Goal: Information Seeking & Learning: Learn about a topic

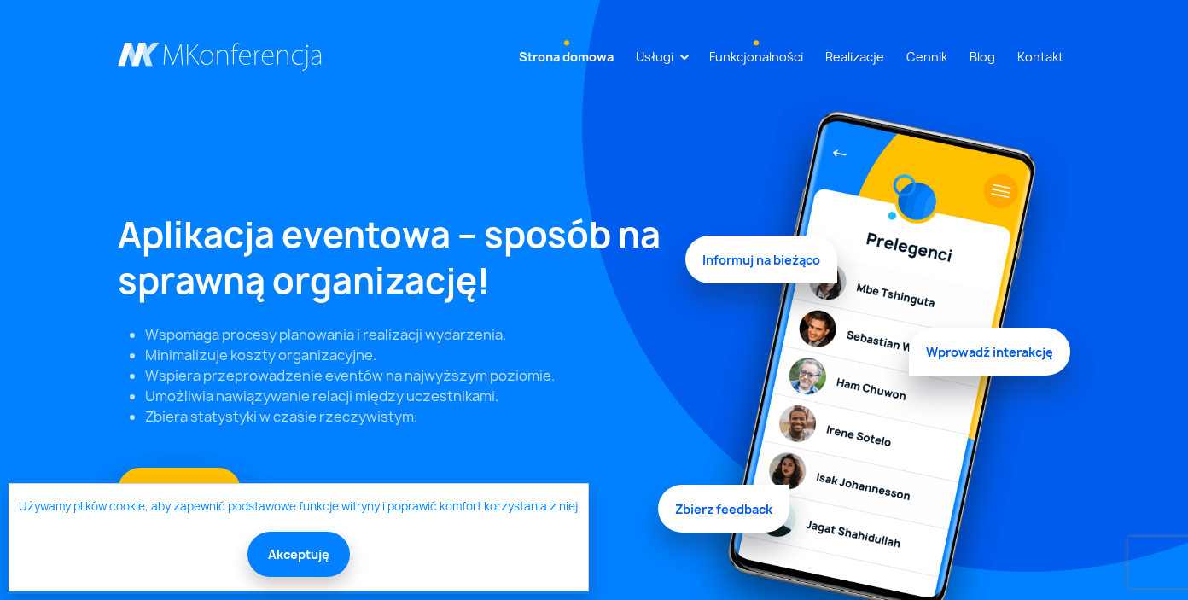
click at [754, 52] on link "Funkcjonalności" at bounding box center [756, 57] width 108 height 32
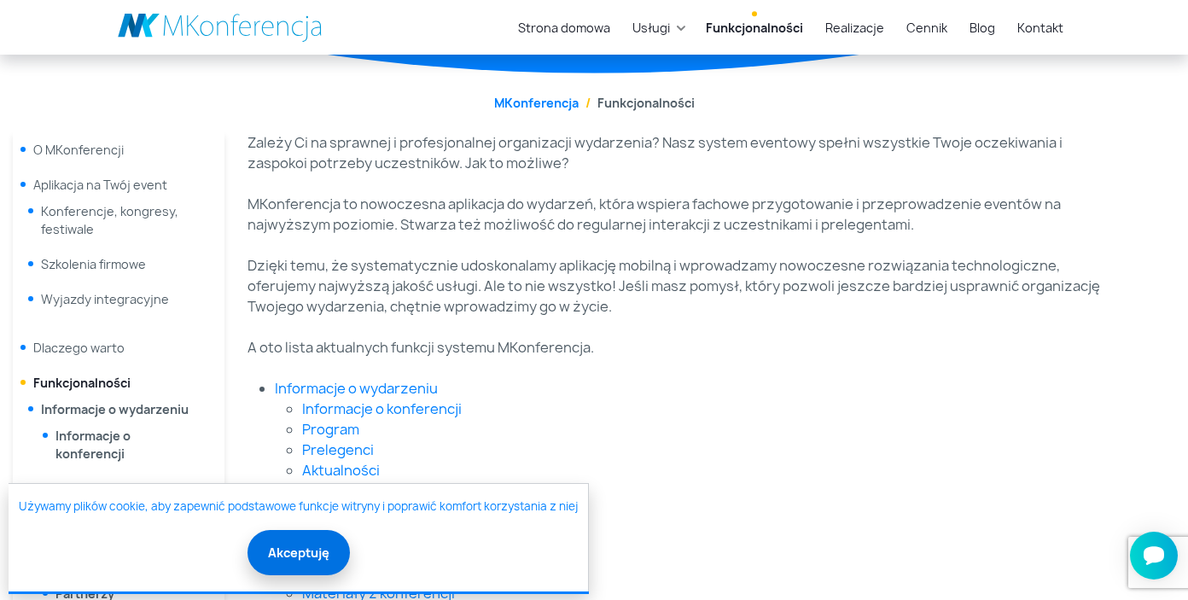
click at [294, 565] on button "Akceptuję" at bounding box center [298, 552] width 102 height 45
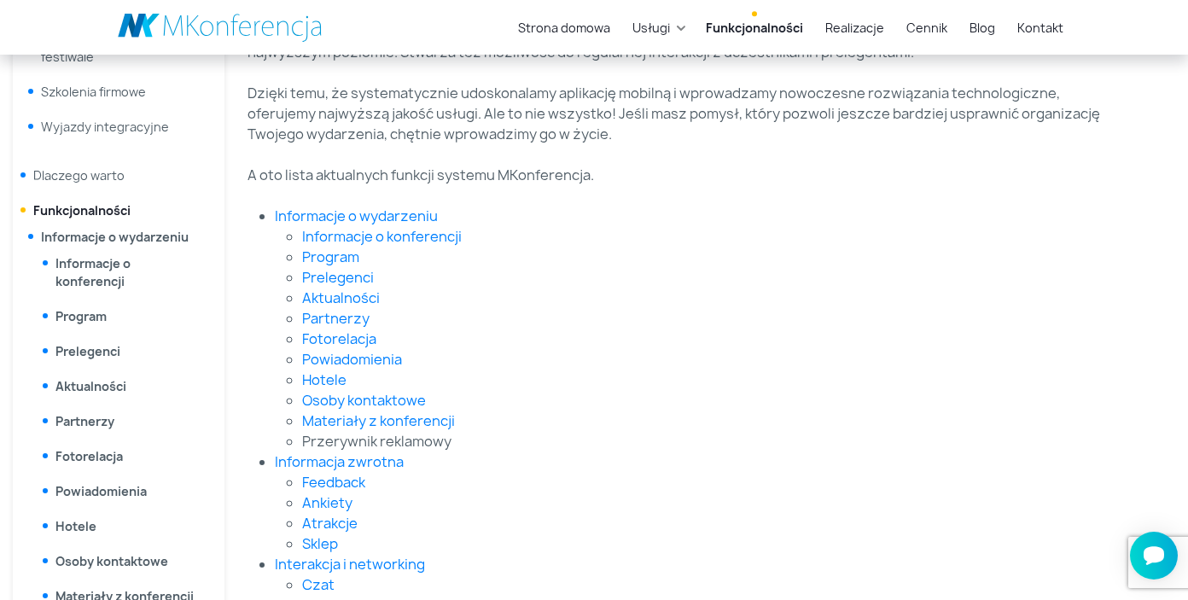
scroll to position [362, 0]
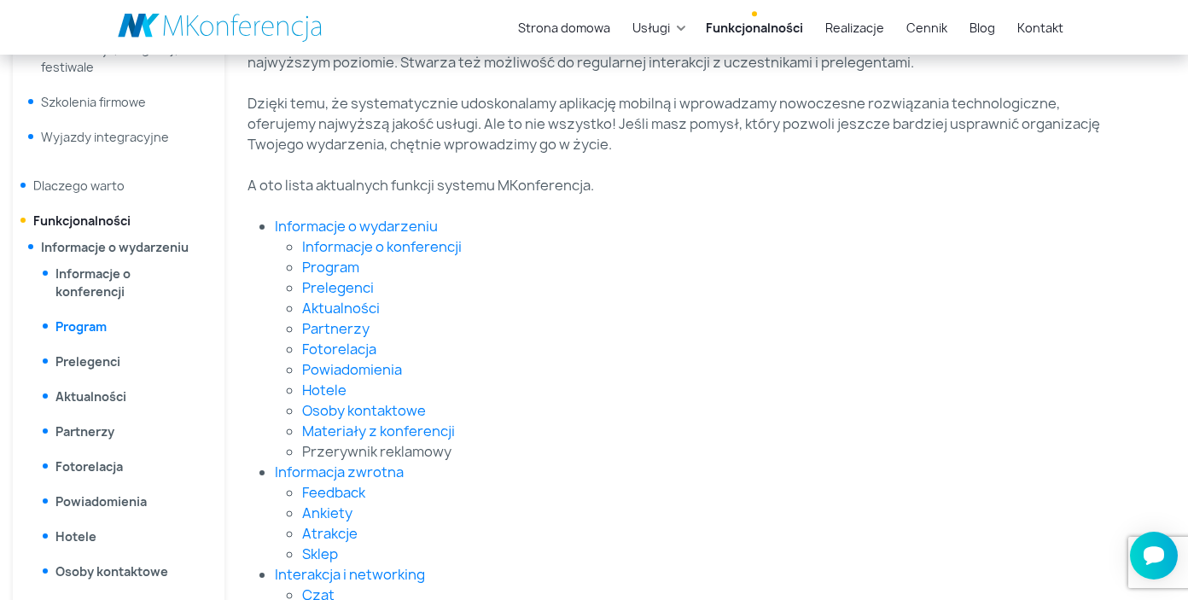
click at [93, 327] on link "Program" at bounding box center [80, 326] width 51 height 16
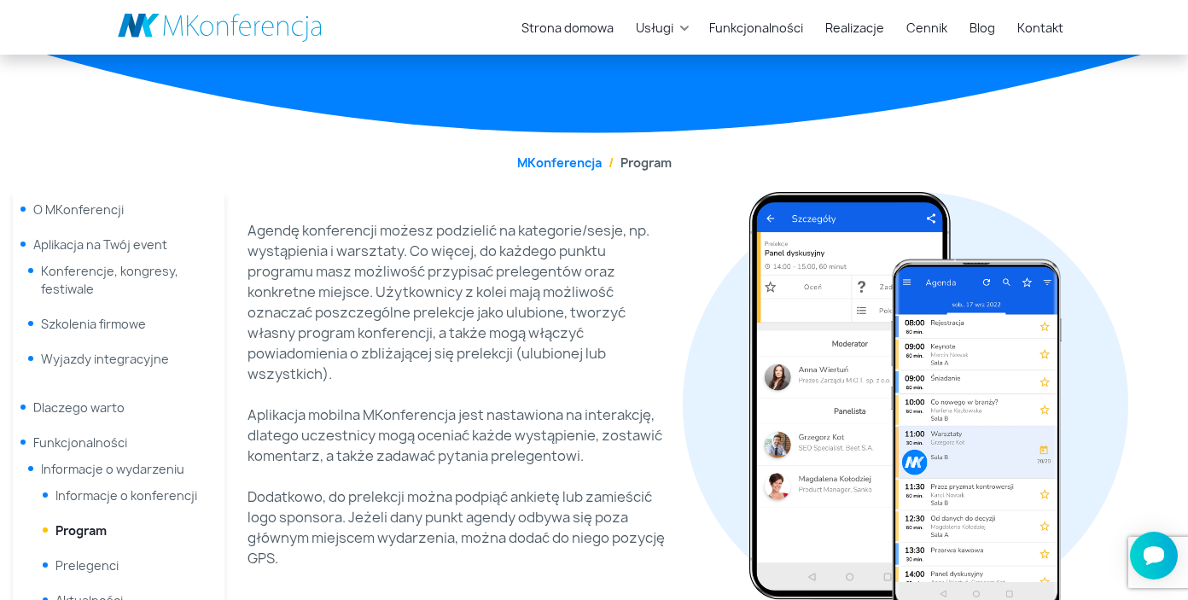
scroll to position [155, 0]
